Goal: Transaction & Acquisition: Purchase product/service

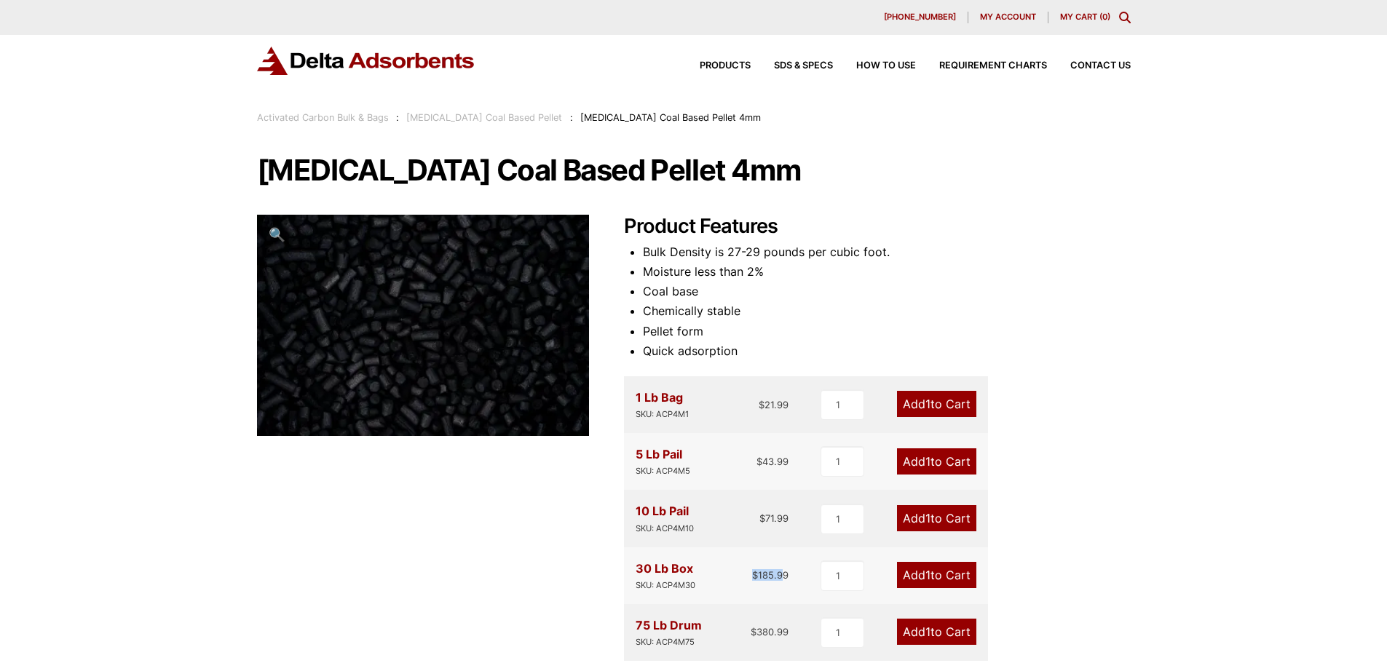
drag, startPoint x: 750, startPoint y: 581, endPoint x: 785, endPoint y: 578, distance: 35.1
click at [785, 578] on div "30 Lb Box SKU: ACP4M30 $ 185.99" at bounding box center [713, 575] width 154 height 33
click at [793, 576] on div "30 Lb Box SKU: ACP4M30 $ 185.99 1 Add 1 to Cart" at bounding box center [806, 576] width 364 height 57
drag, startPoint x: 797, startPoint y: 574, endPoint x: 745, endPoint y: 572, distance: 51.7
click at [745, 572] on div "30 Lb Box SKU: ACP4M30 $ 185.99 1 Add 1 to Cart" at bounding box center [806, 576] width 364 height 57
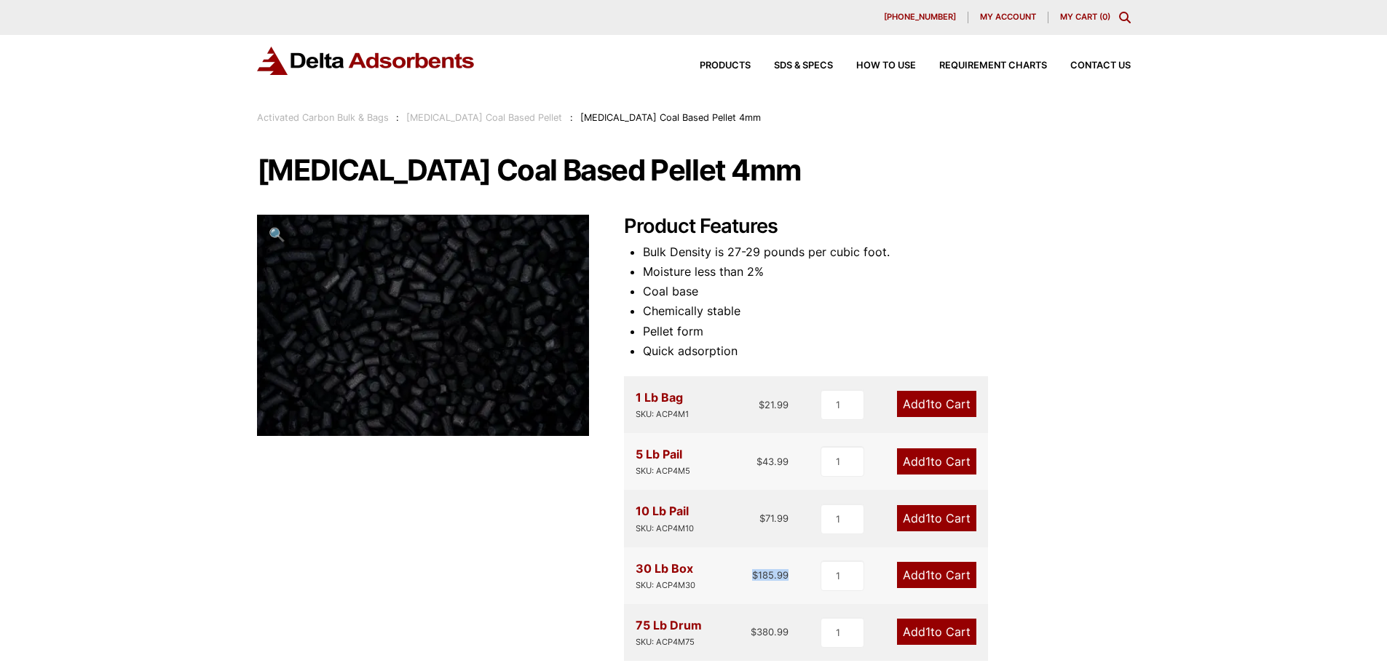
click at [728, 573] on div "30 Lb Box SKU: ACP4M30 $ 185.99" at bounding box center [713, 575] width 154 height 33
drag, startPoint x: 743, startPoint y: 578, endPoint x: 808, endPoint y: 580, distance: 64.8
click at [808, 580] on div "30 Lb Box SKU: ACP4M30 $ 185.99 1 Add 1 to Cart" at bounding box center [806, 576] width 364 height 57
click at [801, 572] on div "30 Lb Box SKU: ACP4M30 $ 185.99 1 Add 1 to Cart" at bounding box center [806, 576] width 364 height 57
drag, startPoint x: 631, startPoint y: 572, endPoint x: 665, endPoint y: 572, distance: 33.5
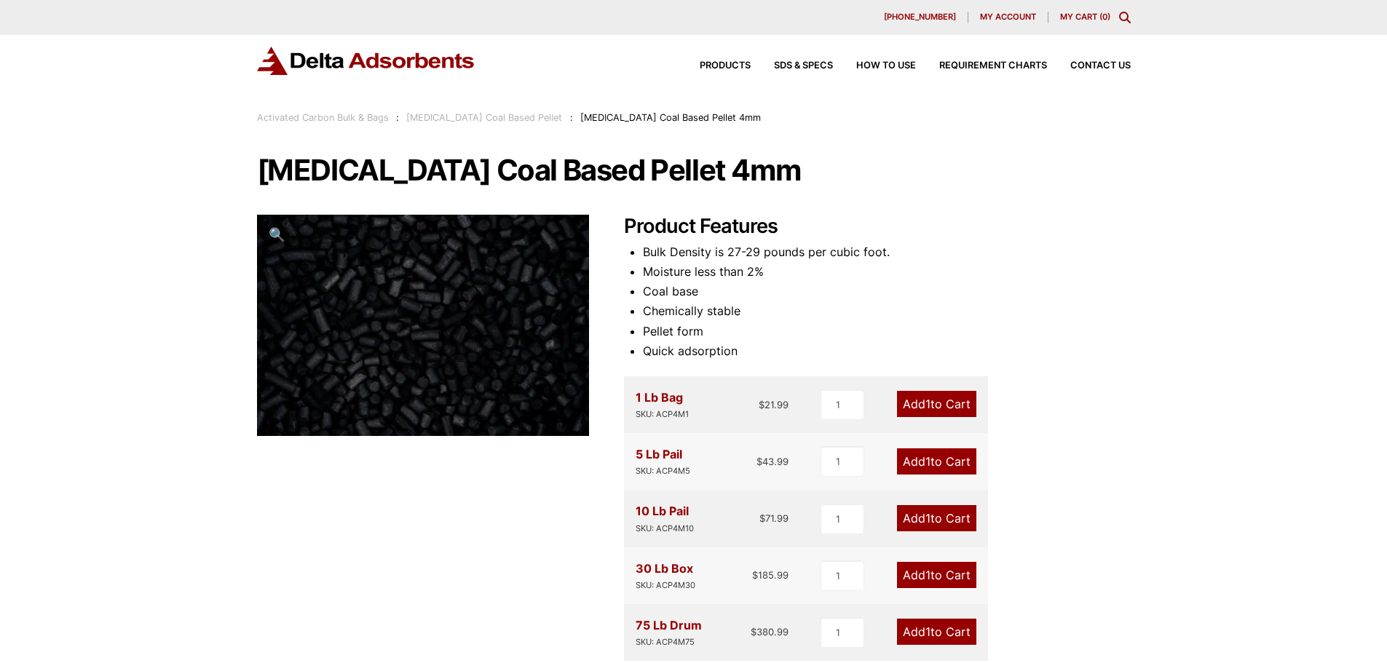
click at [665, 572] on div "[MEDICAL_DATA] Coal Based Pellet 4mm 🔍 Product Features Bulk Density is 27-29 p…" at bounding box center [694, 510] width 874 height 711
click at [701, 572] on div "30 Lb Box SKU: ACP4M30 $ 185.99" at bounding box center [713, 575] width 154 height 33
